Goal: Check status: Check status

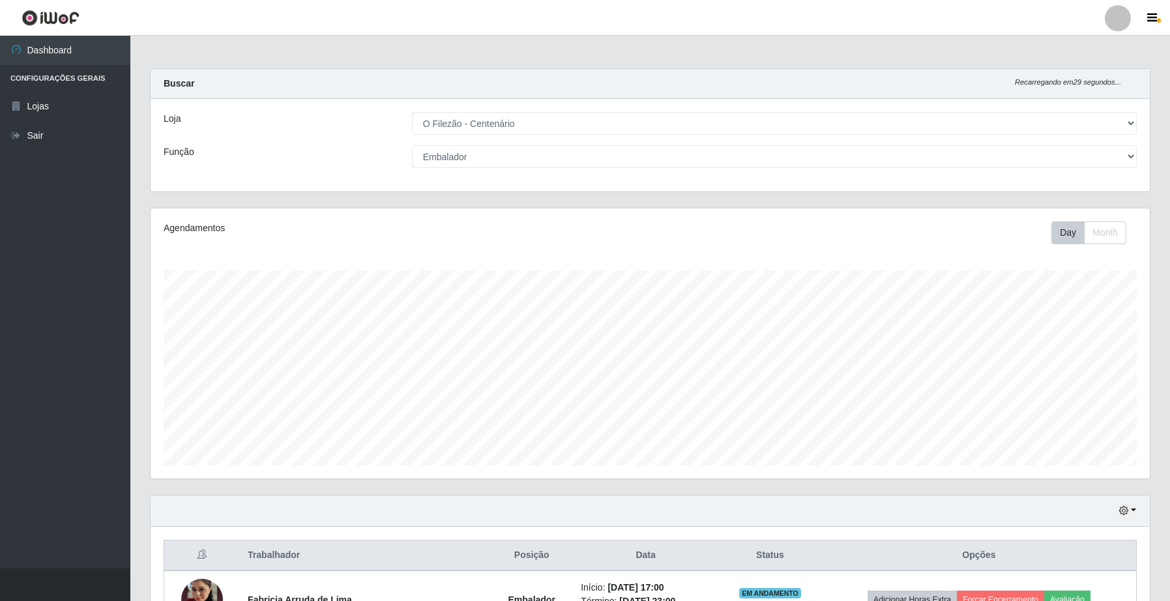
select select "203"
select select "1"
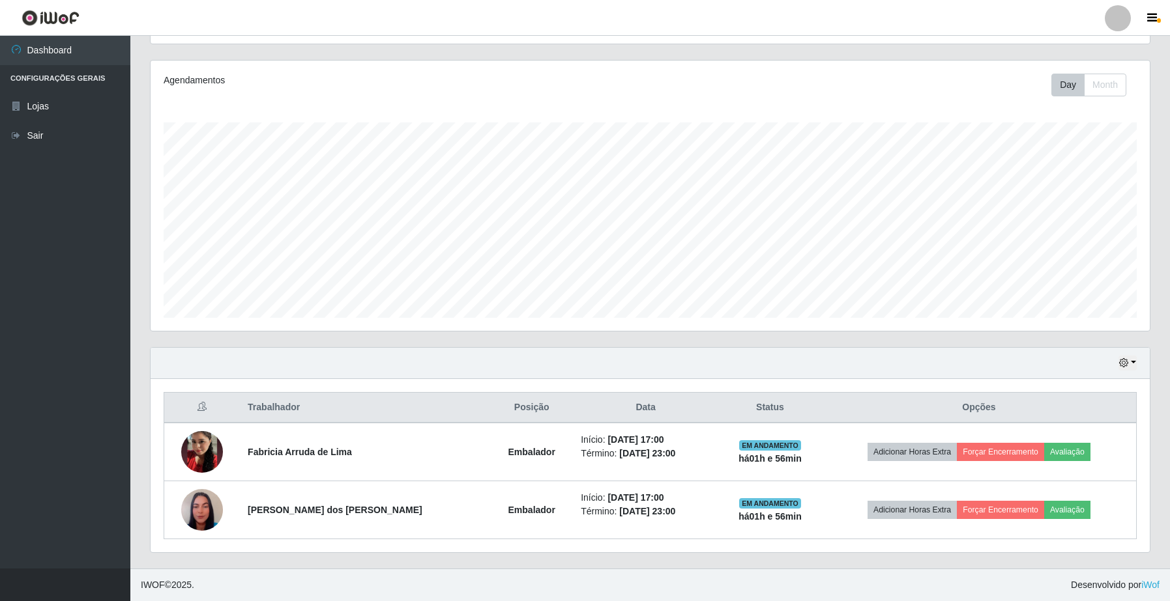
scroll to position [271, 998]
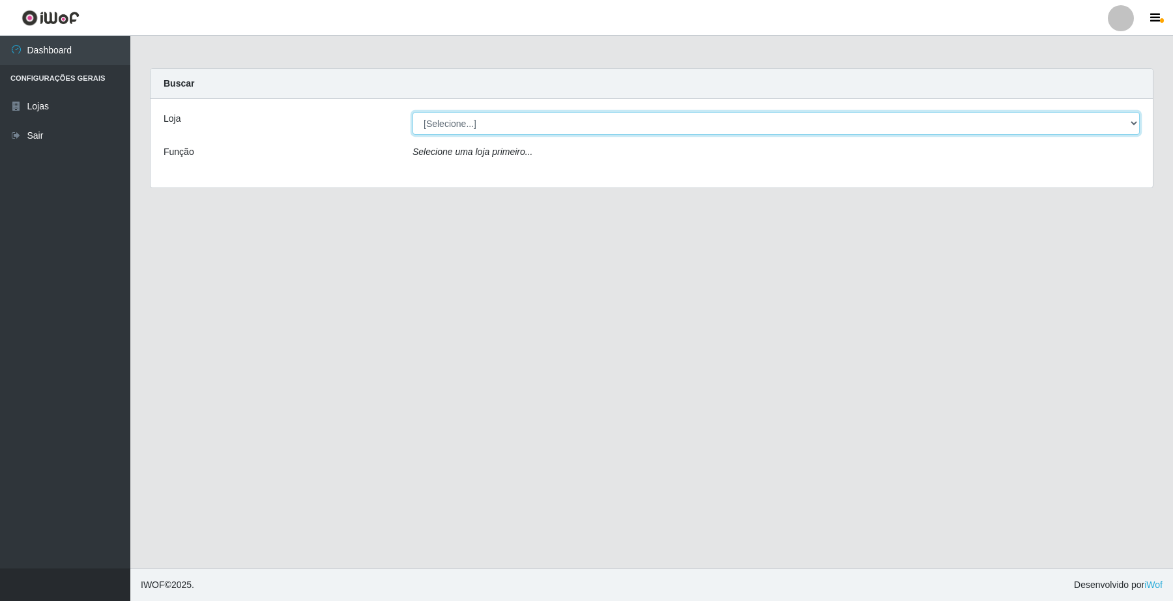
drag, startPoint x: 454, startPoint y: 121, endPoint x: 455, endPoint y: 134, distance: 13.0
click at [454, 121] on select "[Selecione...] O Filezão - Centenário" at bounding box center [775, 123] width 727 height 23
select select "203"
click at [412, 112] on select "[Selecione...] O Filezão - Centenário" at bounding box center [775, 123] width 727 height 23
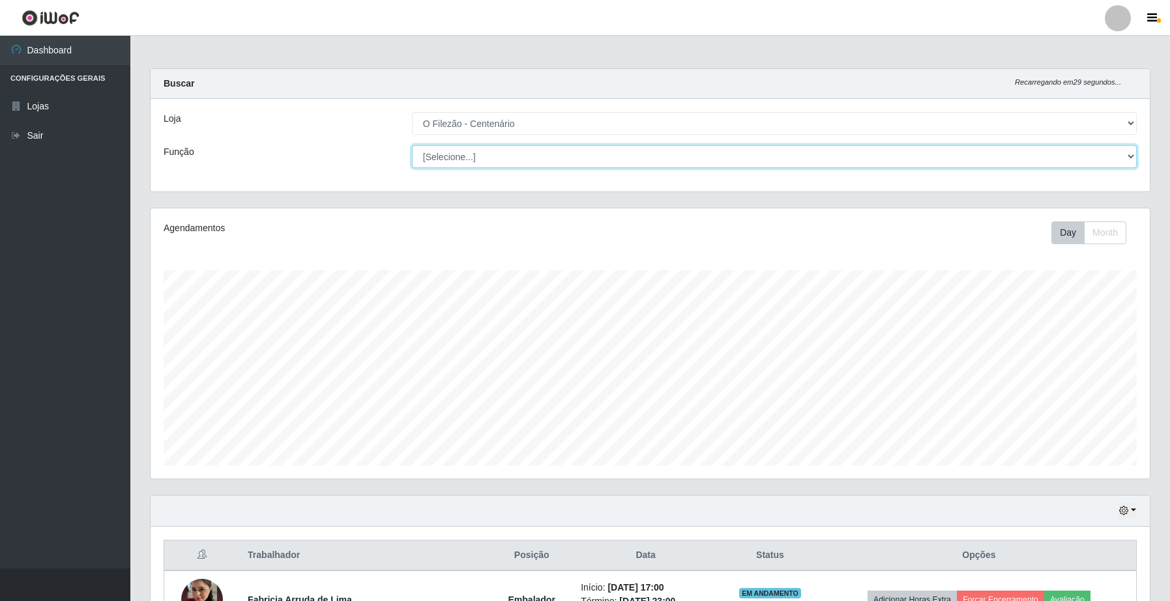
scroll to position [271, 998]
click at [435, 162] on select "[Selecione...] Auxiliar de Estacionamento Auxiliar de Estacionamento + Auxiliar…" at bounding box center [774, 156] width 725 height 23
select select "1"
click at [412, 145] on select "[Selecione...] Auxiliar de Estacionamento Auxiliar de Estacionamento + Auxiliar…" at bounding box center [774, 156] width 725 height 23
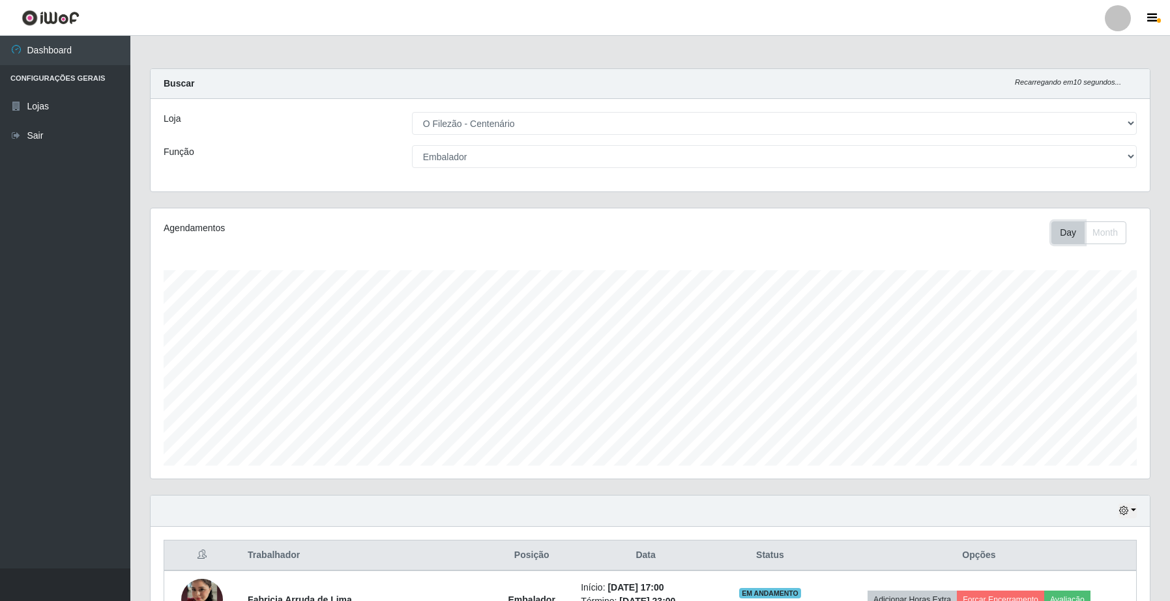
click at [1062, 239] on button "Day" at bounding box center [1067, 233] width 33 height 23
click at [1063, 241] on button "Day" at bounding box center [1067, 233] width 33 height 23
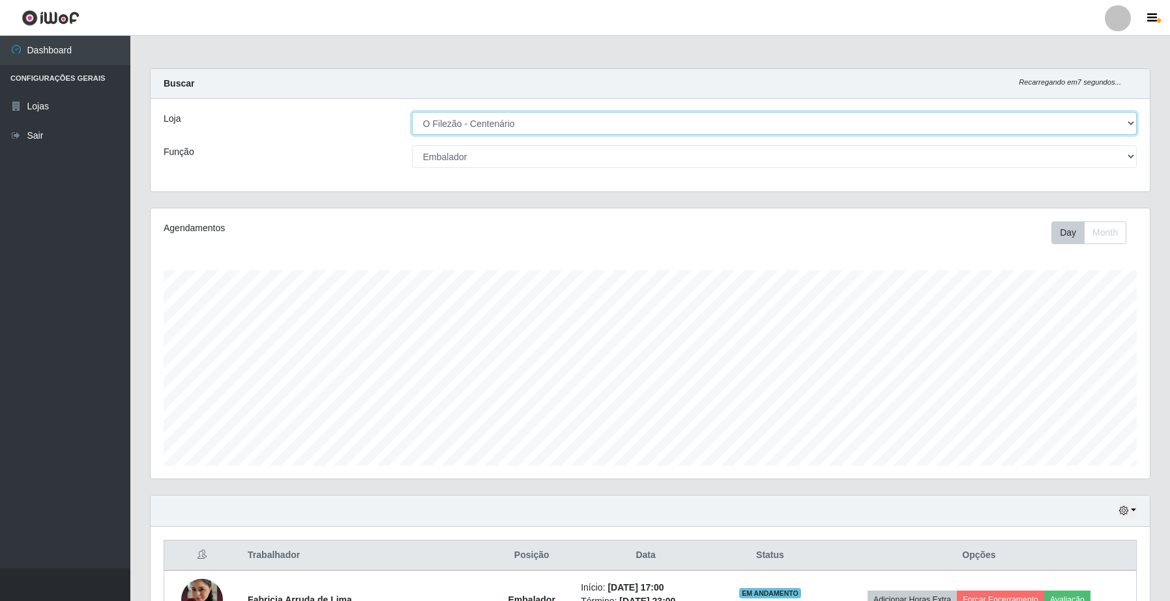
click at [1126, 122] on select "[Selecione...] O Filezão - Centenário" at bounding box center [774, 123] width 725 height 23
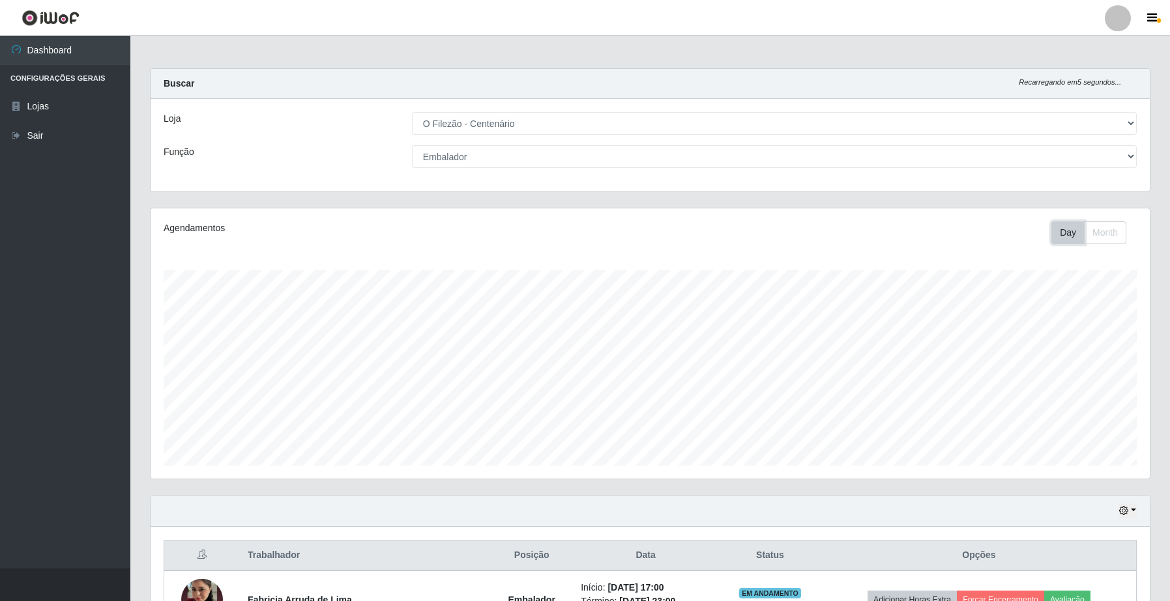
click at [1063, 236] on button "Day" at bounding box center [1067, 233] width 33 height 23
click at [1063, 238] on button "Day" at bounding box center [1067, 233] width 33 height 23
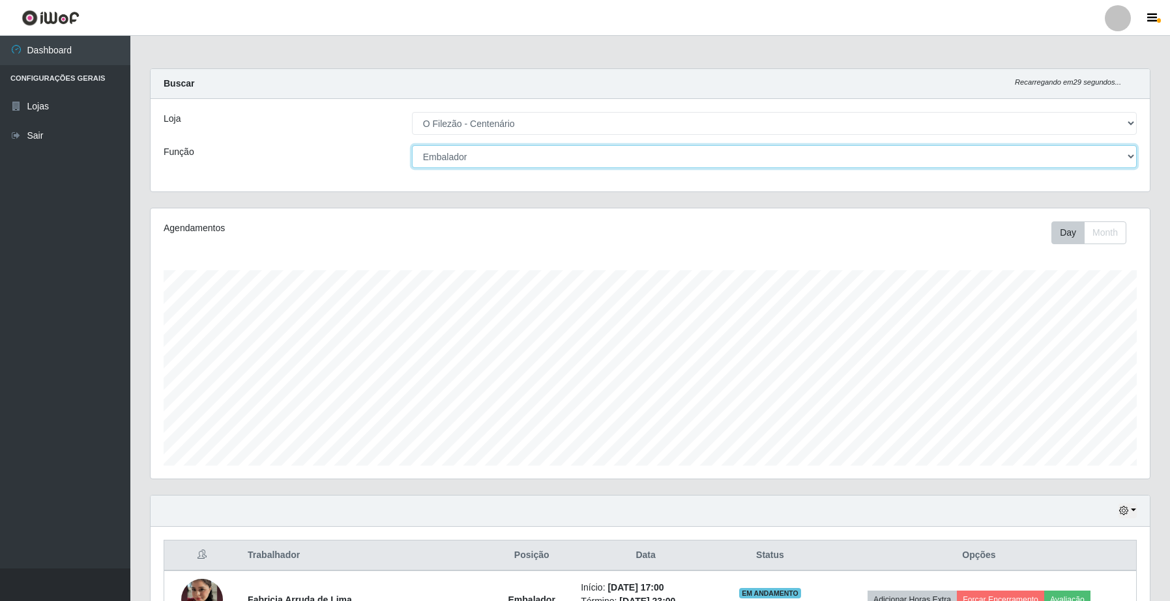
click at [1128, 158] on select "[Selecione...] Auxiliar de Estacionamento Auxiliar de Estacionamento + Auxiliar…" at bounding box center [774, 156] width 725 height 23
click at [412, 145] on select "[Selecione...] Auxiliar de Estacionamento Auxiliar de Estacionamento + Auxiliar…" at bounding box center [774, 156] width 725 height 23
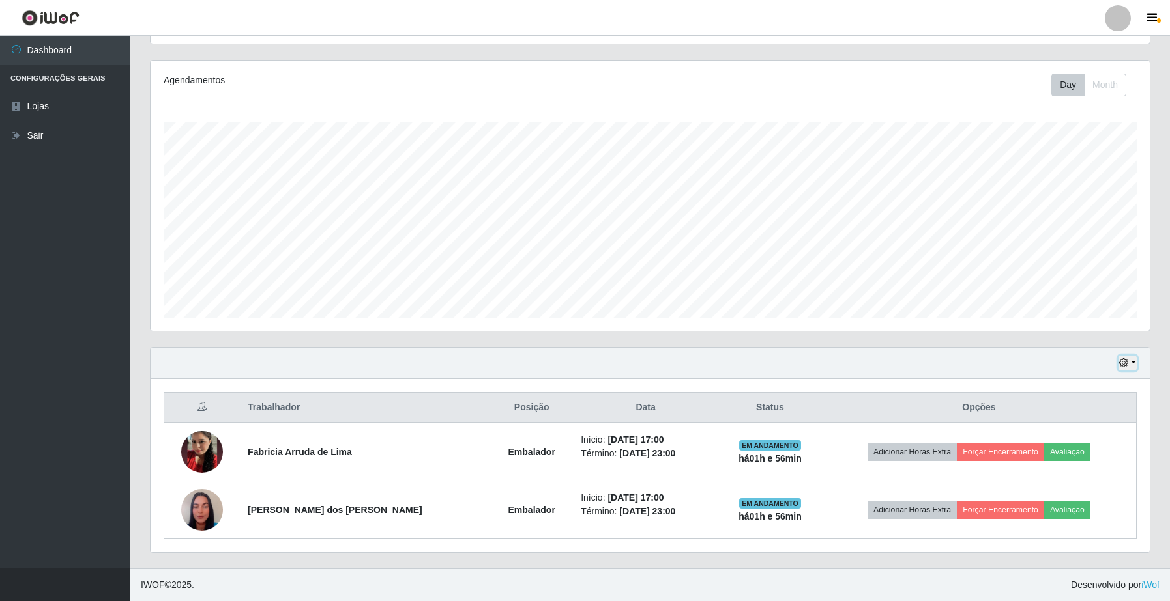
click at [1129, 363] on button "button" at bounding box center [1127, 363] width 18 height 15
click at [1063, 418] on button "1 dia" at bounding box center [1083, 414] width 103 height 27
click at [1131, 362] on button "button" at bounding box center [1127, 363] width 18 height 15
click at [1041, 440] on button "3 dias" at bounding box center [1083, 441] width 103 height 27
click at [1128, 362] on icon "button" at bounding box center [1123, 362] width 9 height 9
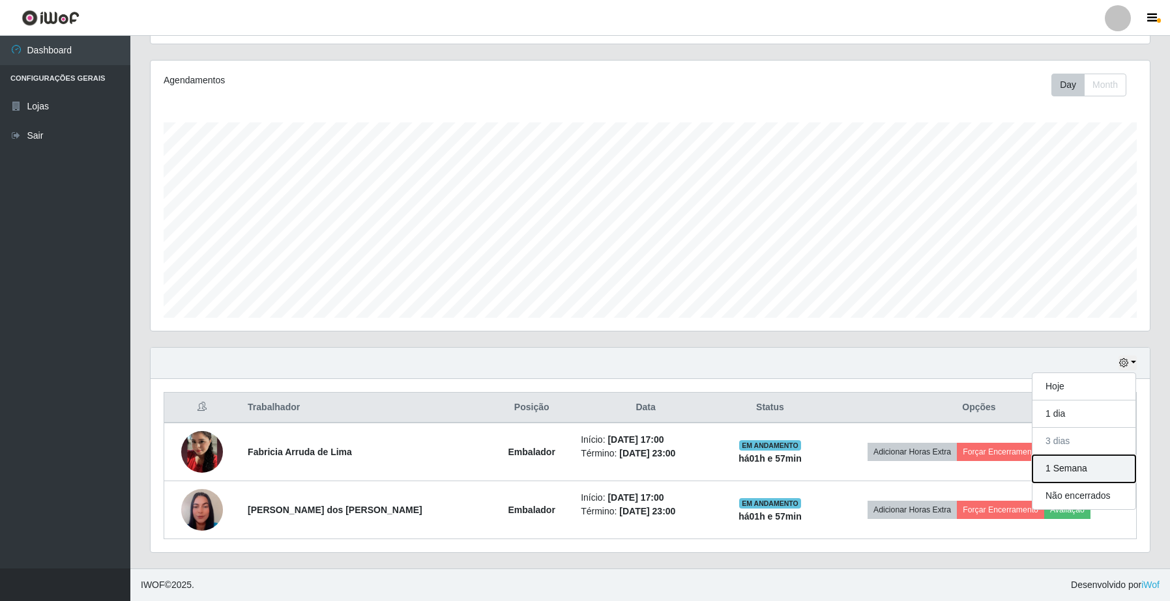
click at [1080, 470] on button "1 Semana" at bounding box center [1083, 468] width 103 height 27
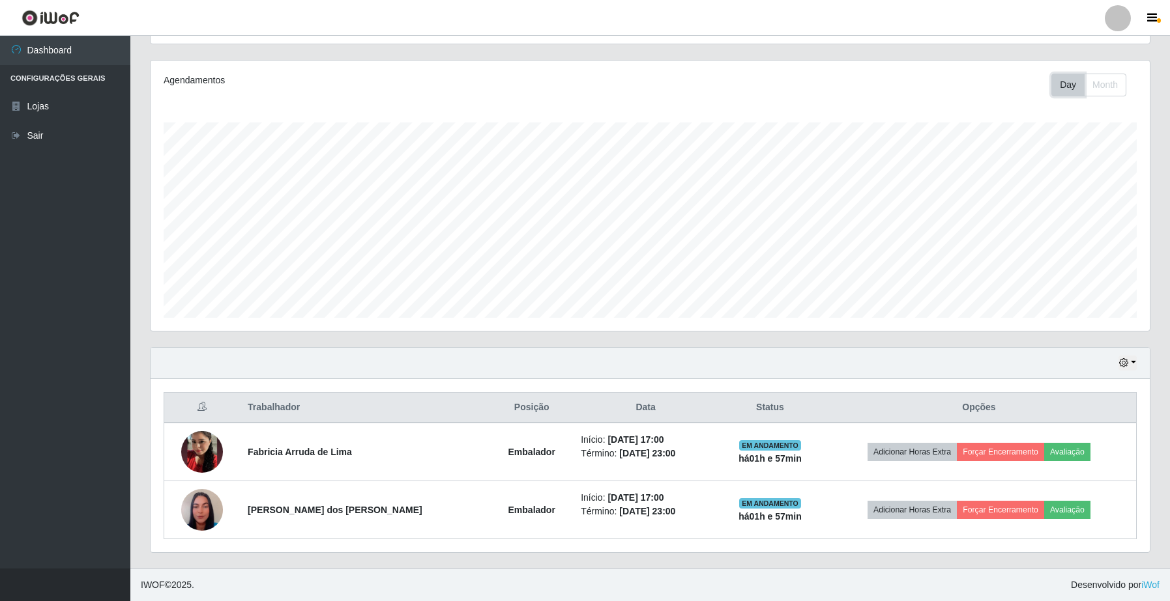
click at [1054, 76] on button "Day" at bounding box center [1067, 85] width 33 height 23
click at [1131, 364] on button "button" at bounding box center [1127, 363] width 18 height 15
click at [1054, 440] on button "3 dias" at bounding box center [1083, 441] width 103 height 27
click at [1138, 362] on div "Hoje 1 dia 3 dias 1 Semana Não encerrados" at bounding box center [650, 363] width 999 height 31
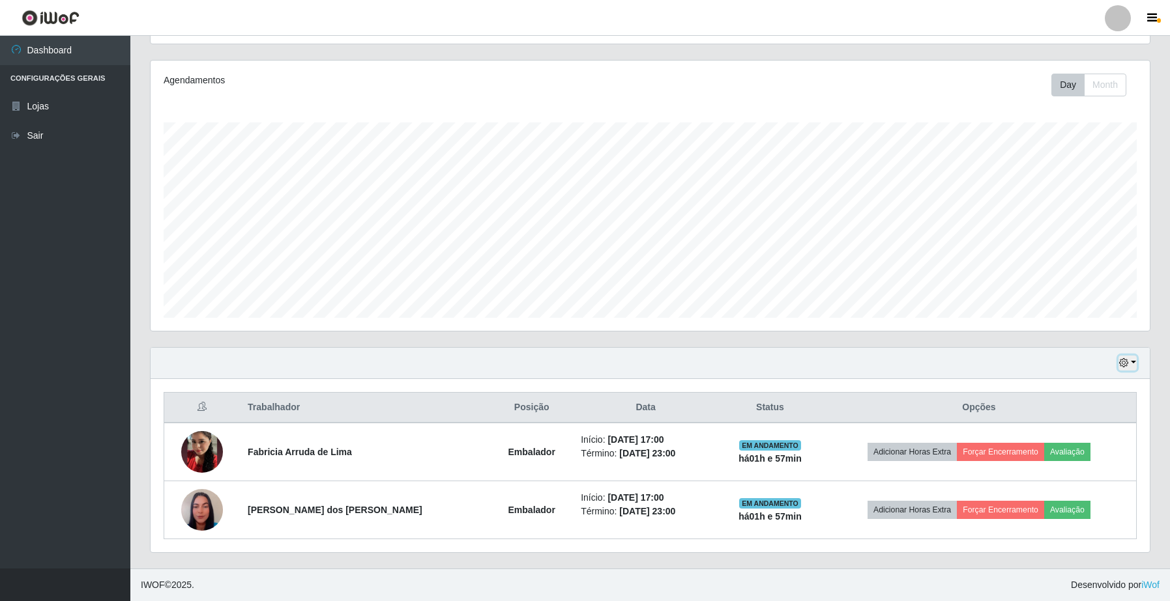
click at [1125, 358] on icon "button" at bounding box center [1123, 362] width 9 height 9
click at [1132, 363] on button "button" at bounding box center [1127, 363] width 18 height 15
click at [1132, 364] on button "button" at bounding box center [1127, 363] width 18 height 15
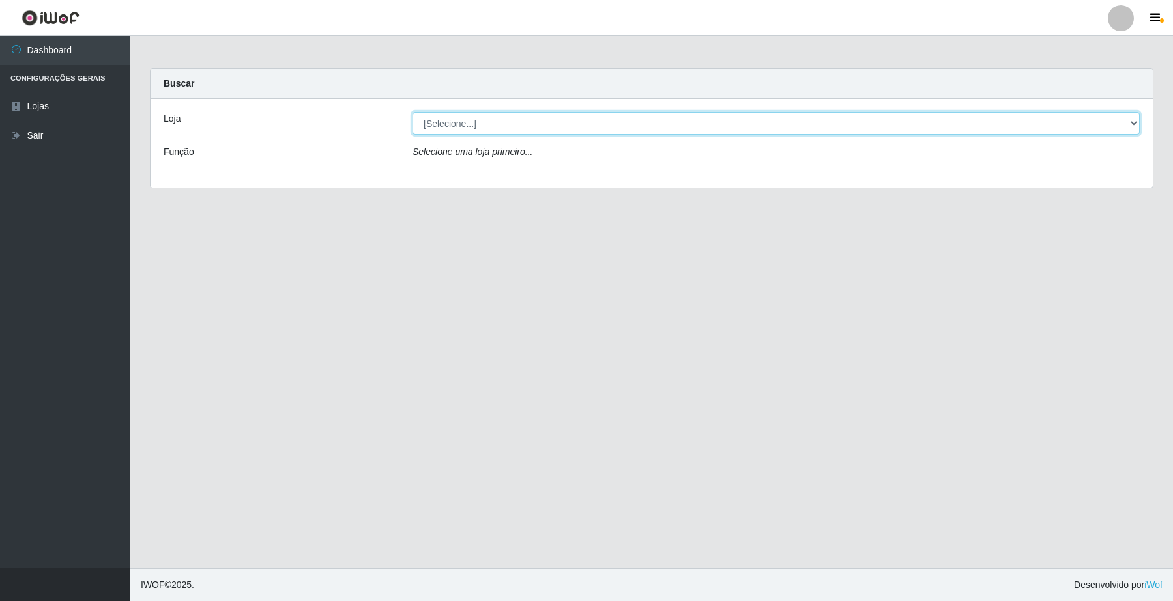
click at [441, 124] on select "[Selecione...] O Filezão - Centenário" at bounding box center [775, 123] width 727 height 23
select select "203"
click at [412, 112] on select "[Selecione...] O Filezão - Centenário" at bounding box center [775, 123] width 727 height 23
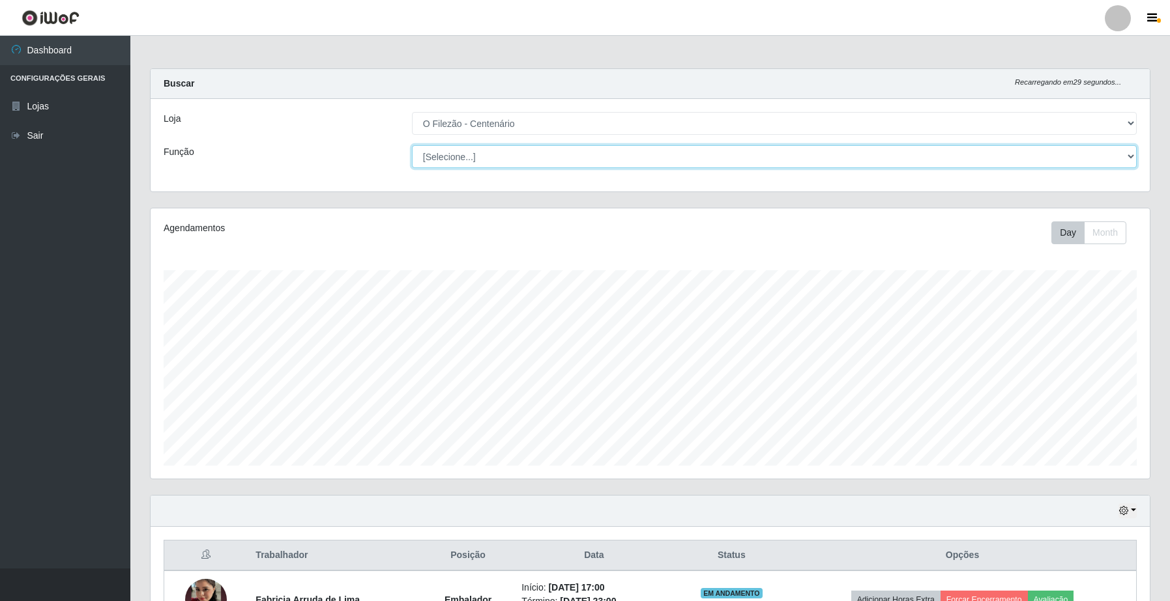
click at [450, 158] on select "[Selecione...] Auxiliar de Estacionamento Auxiliar de Estacionamento + Auxiliar…" at bounding box center [774, 156] width 725 height 23
click at [412, 145] on select "[Selecione...] Auxiliar de Estacionamento Auxiliar de Estacionamento + Auxiliar…" at bounding box center [774, 156] width 725 height 23
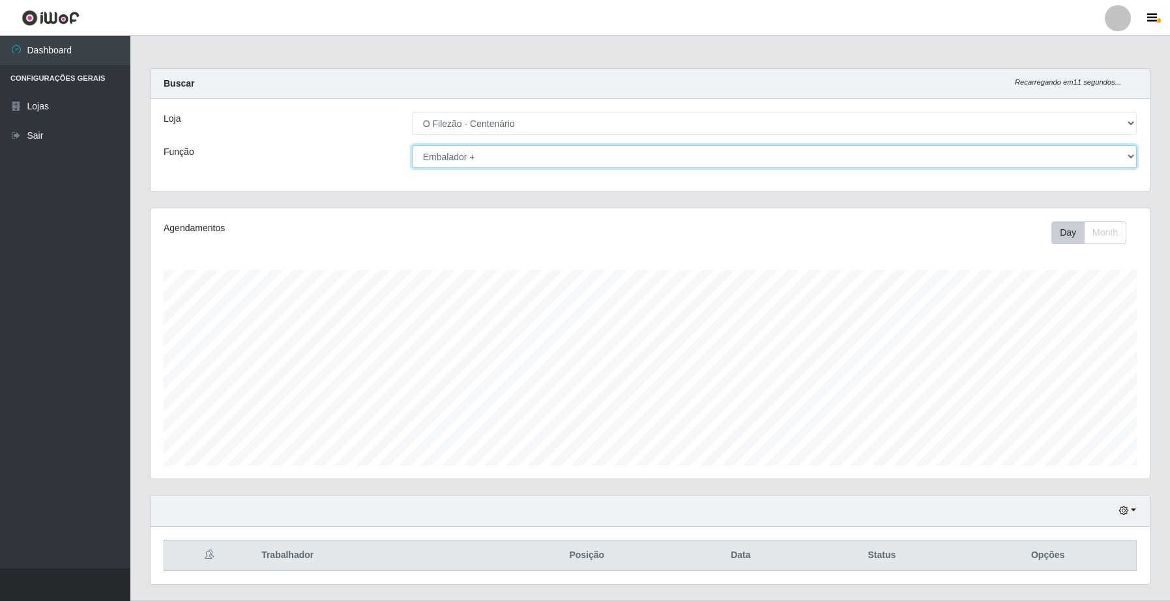
scroll to position [33, 0]
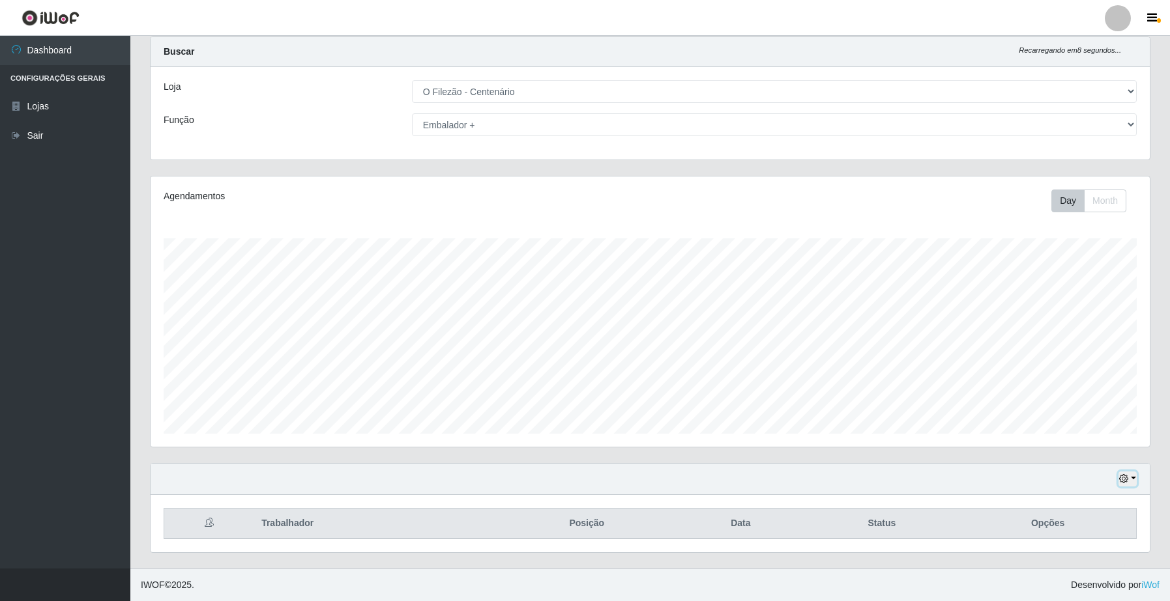
click at [1129, 476] on button "button" at bounding box center [1127, 479] width 18 height 15
click at [1059, 404] on button "3 dias" at bounding box center [1083, 402] width 103 height 27
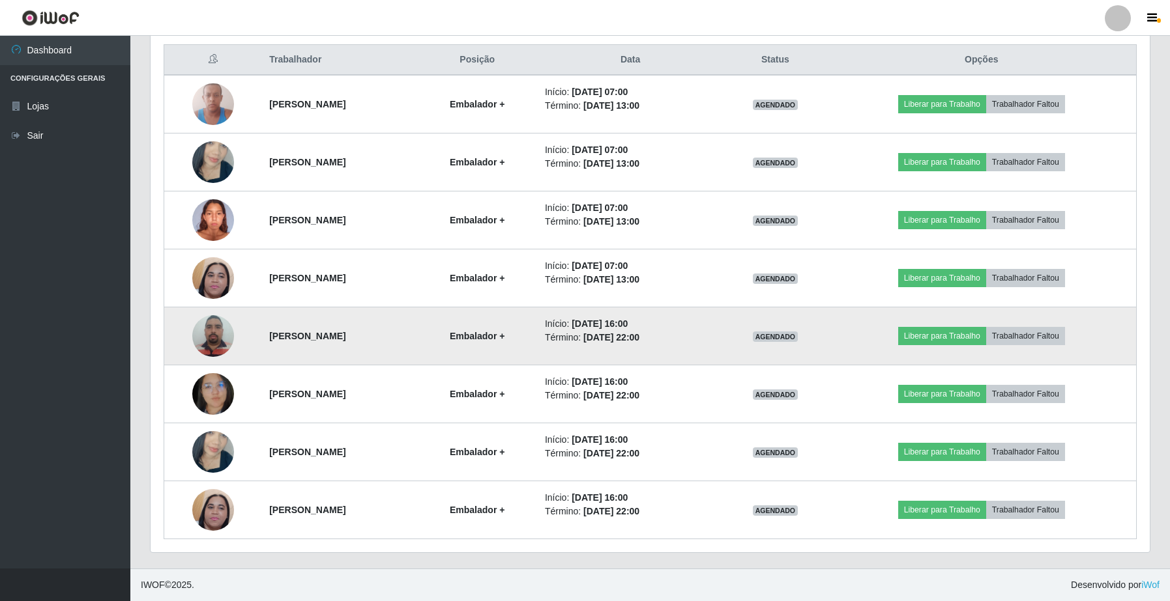
scroll to position [0, 0]
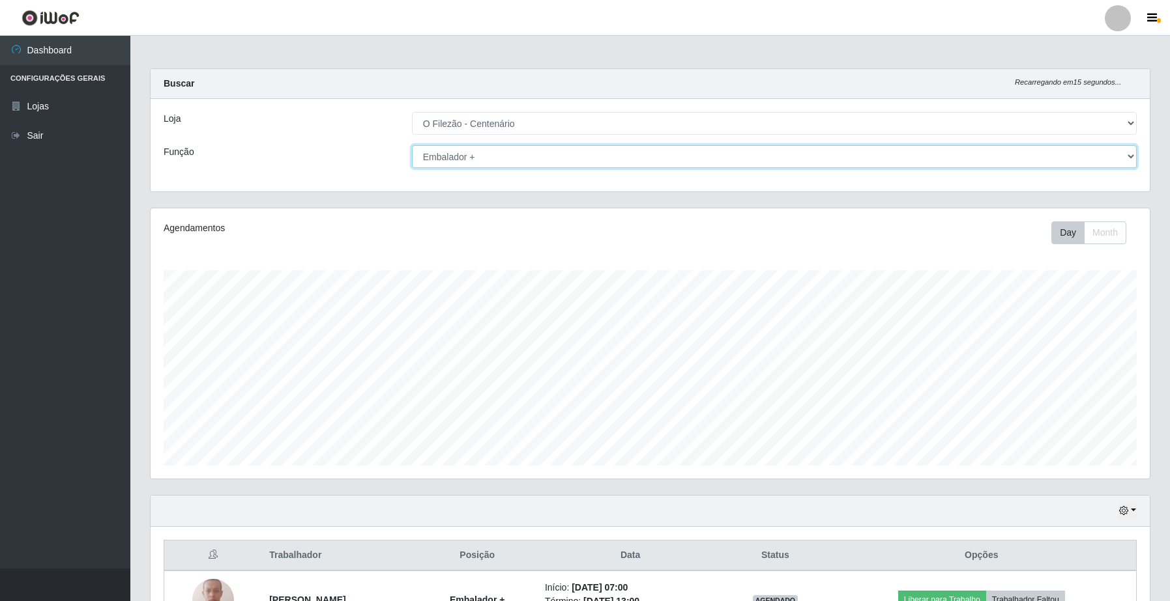
click at [491, 154] on select "[Selecione...] Auxiliar de Estacionamento Auxiliar de Estacionamento + Auxiliar…" at bounding box center [774, 156] width 725 height 23
select select "98"
click at [412, 145] on select "[Selecione...] Auxiliar de Estacionamento Auxiliar de Estacionamento + Auxiliar…" at bounding box center [774, 156] width 725 height 23
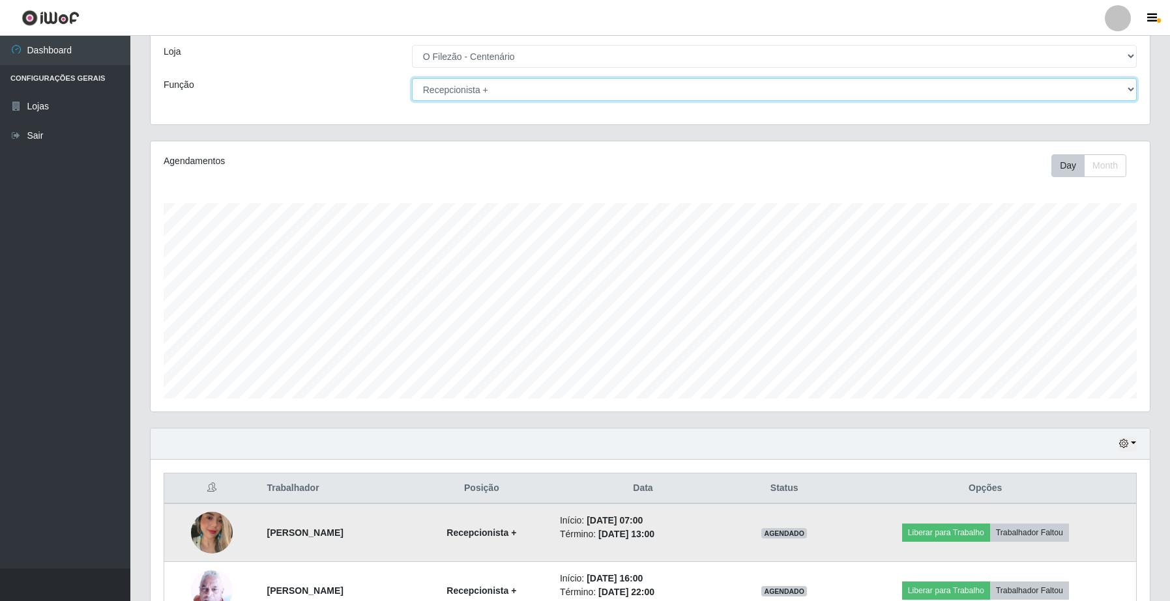
scroll to position [149, 0]
